Goal: Task Accomplishment & Management: Manage account settings

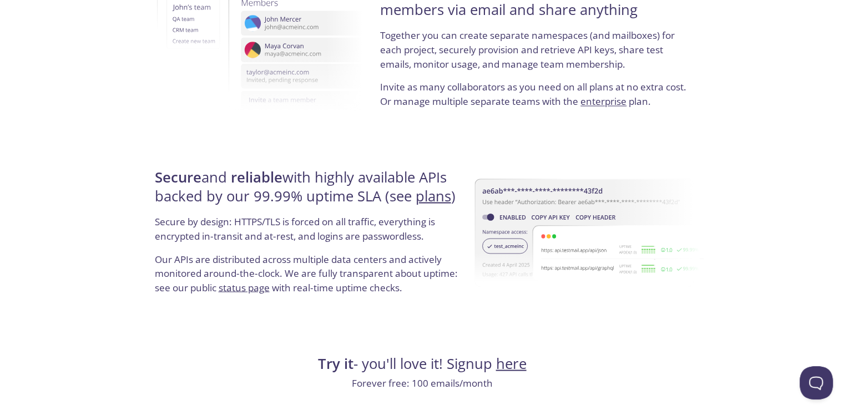
scroll to position [2032, 0]
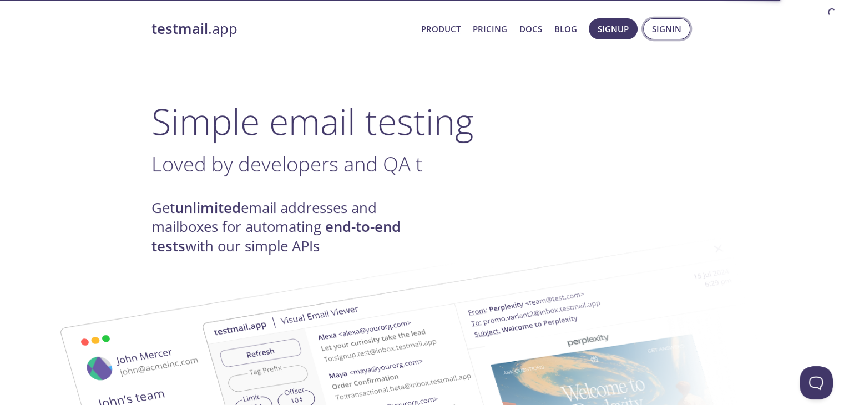
click at [672, 25] on span "Signin" at bounding box center [666, 29] width 29 height 14
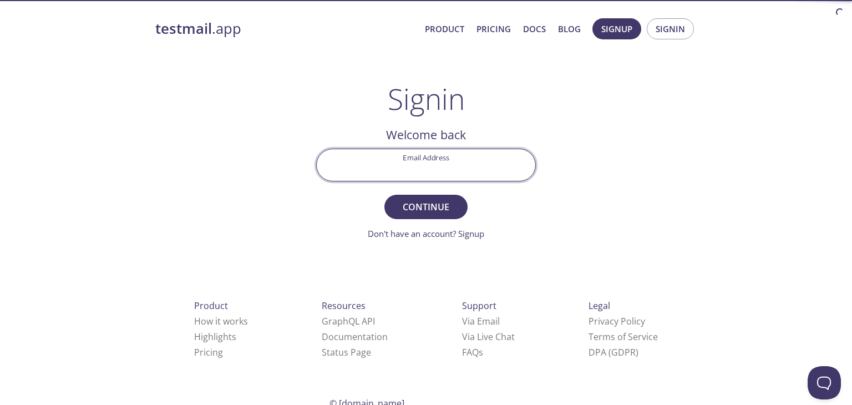
click at [450, 163] on input "Email Address" at bounding box center [426, 165] width 219 height 32
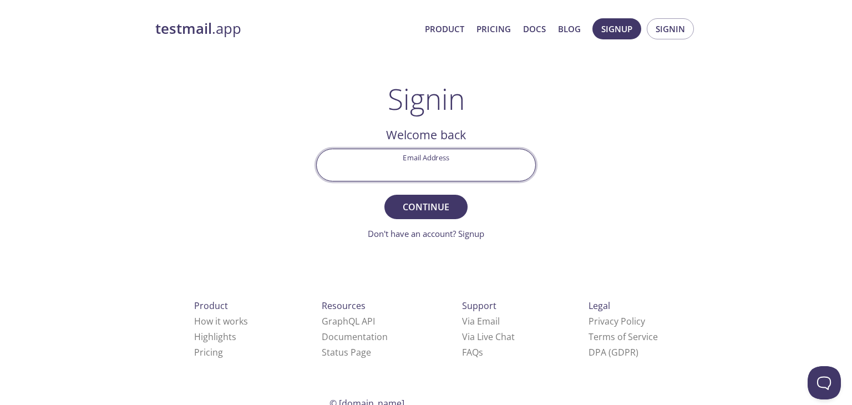
click at [432, 169] on input "Email Address" at bounding box center [426, 165] width 219 height 32
type input "khaireankita18@gmail.com"
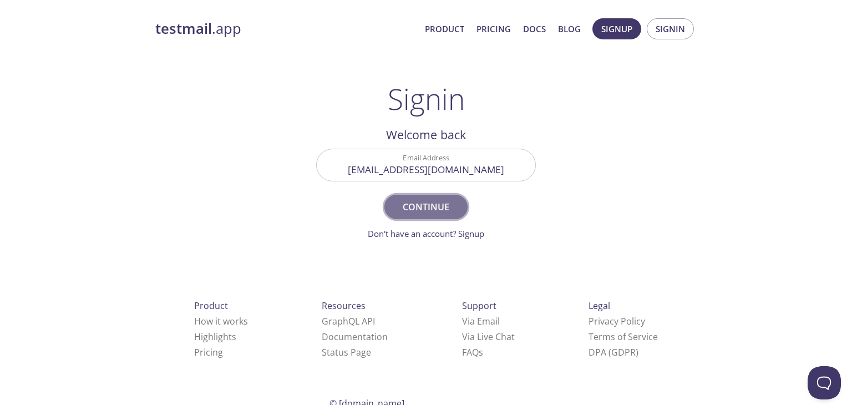
click at [419, 206] on span "Continue" at bounding box center [426, 207] width 59 height 16
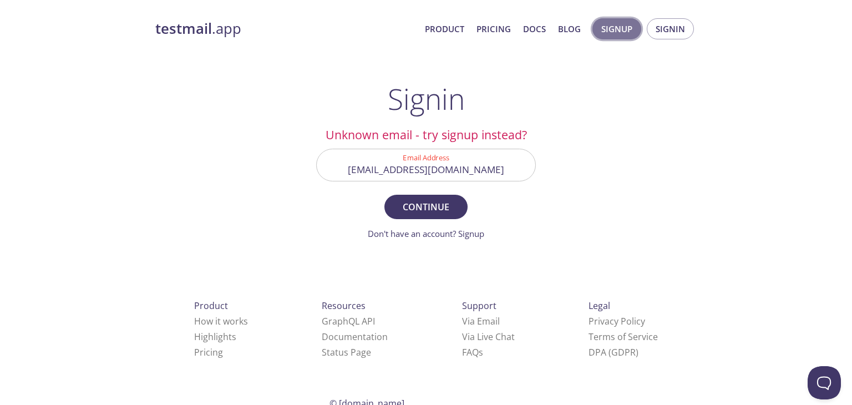
click at [612, 33] on span "Signup" at bounding box center [616, 29] width 31 height 14
